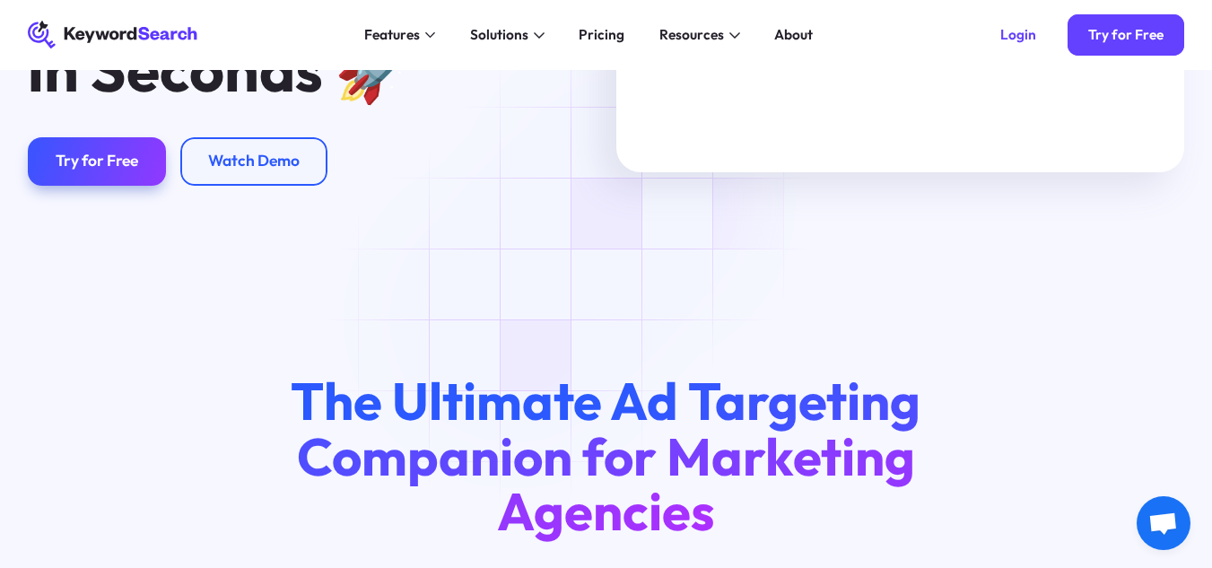
scroll to position [188, 0]
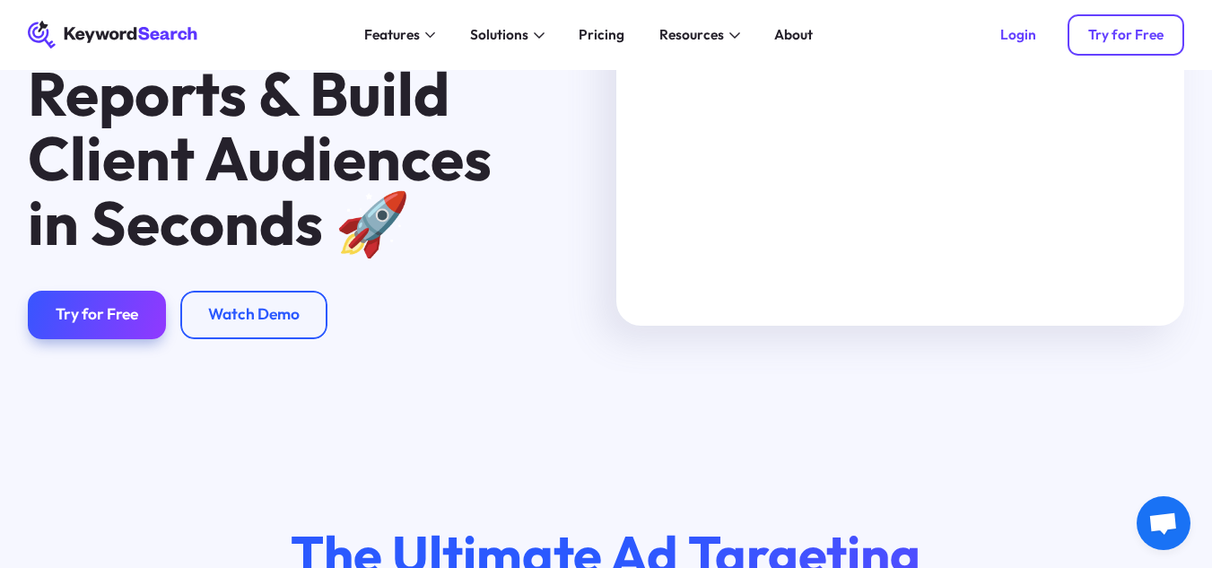
click at [1104, 36] on div "Try for Free" at bounding box center [1125, 34] width 75 height 17
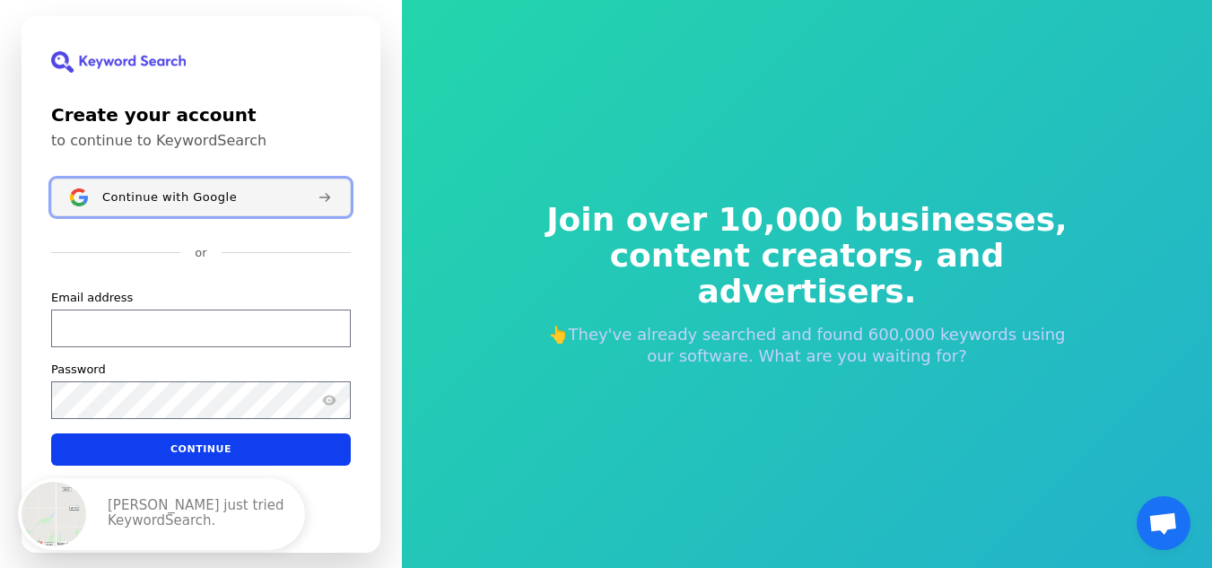
click at [271, 205] on button "Continue with Google" at bounding box center [201, 198] width 300 height 38
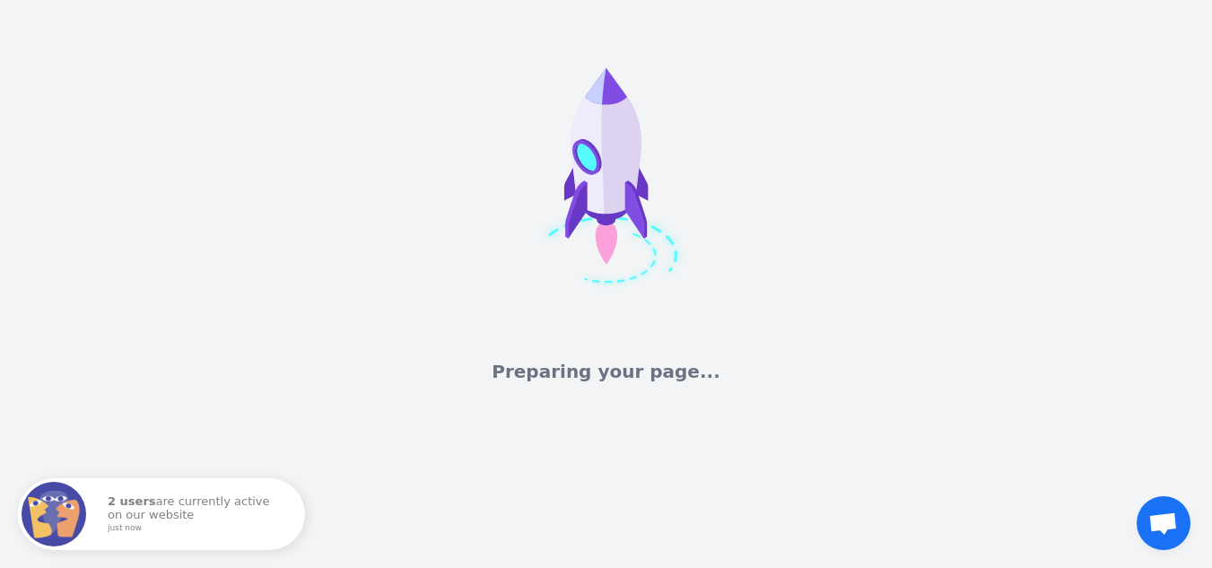
click at [345, 266] on div "Preparing your page..." at bounding box center [606, 192] width 1212 height 384
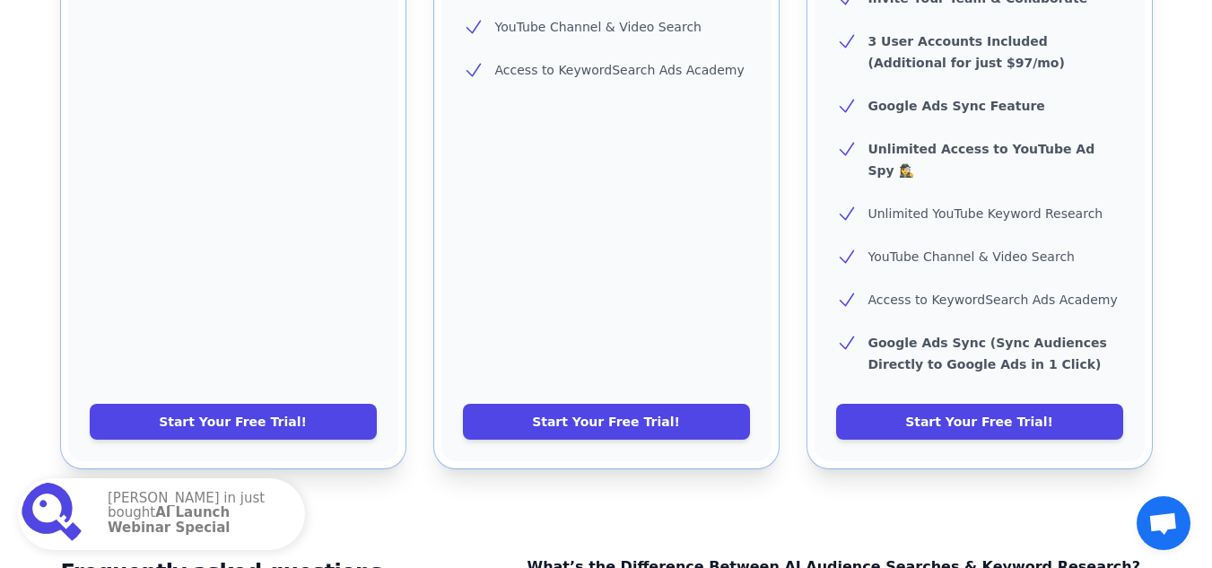
scroll to position [877, 0]
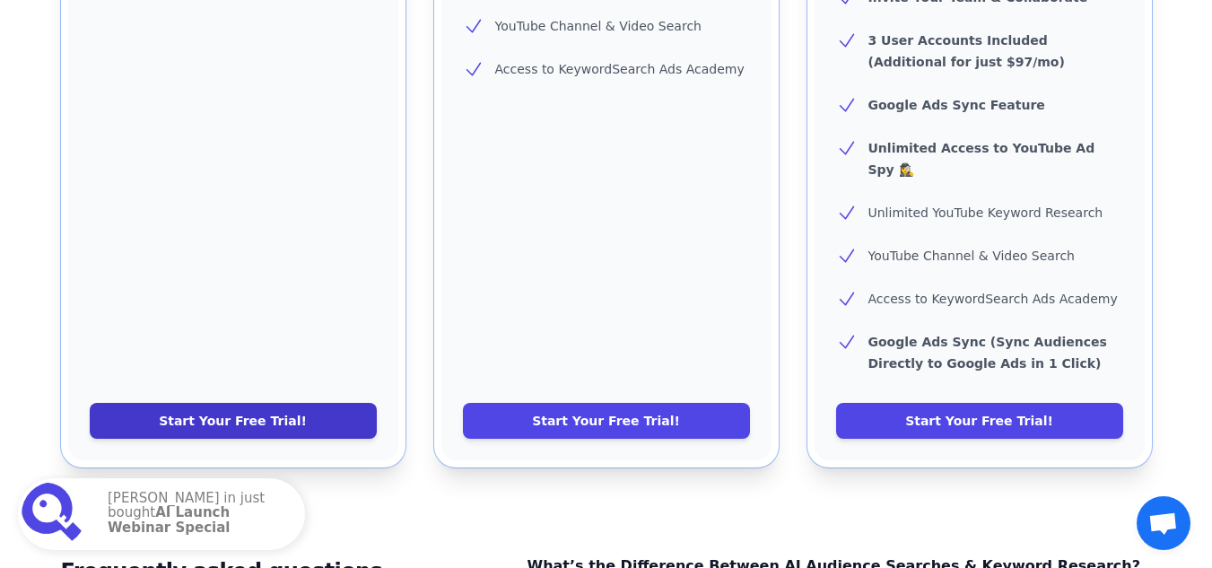
click at [301, 403] on link "Start Your Free Trial!" at bounding box center [233, 421] width 287 height 36
